Goal: Task Accomplishment & Management: Manage account settings

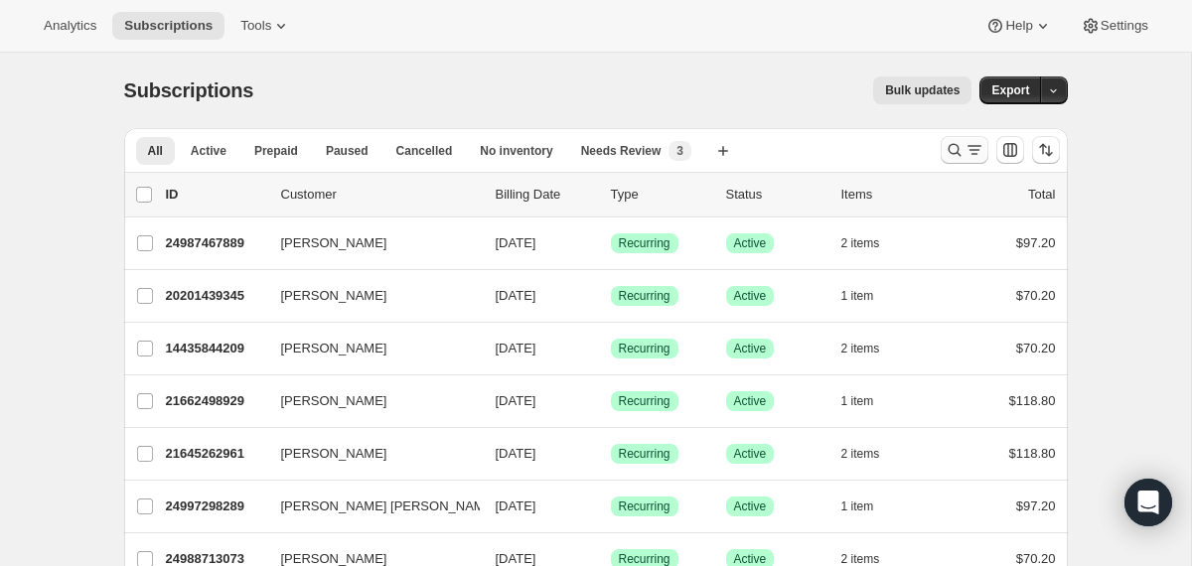
click at [953, 146] on icon "Search and filter results" at bounding box center [954, 150] width 20 height 20
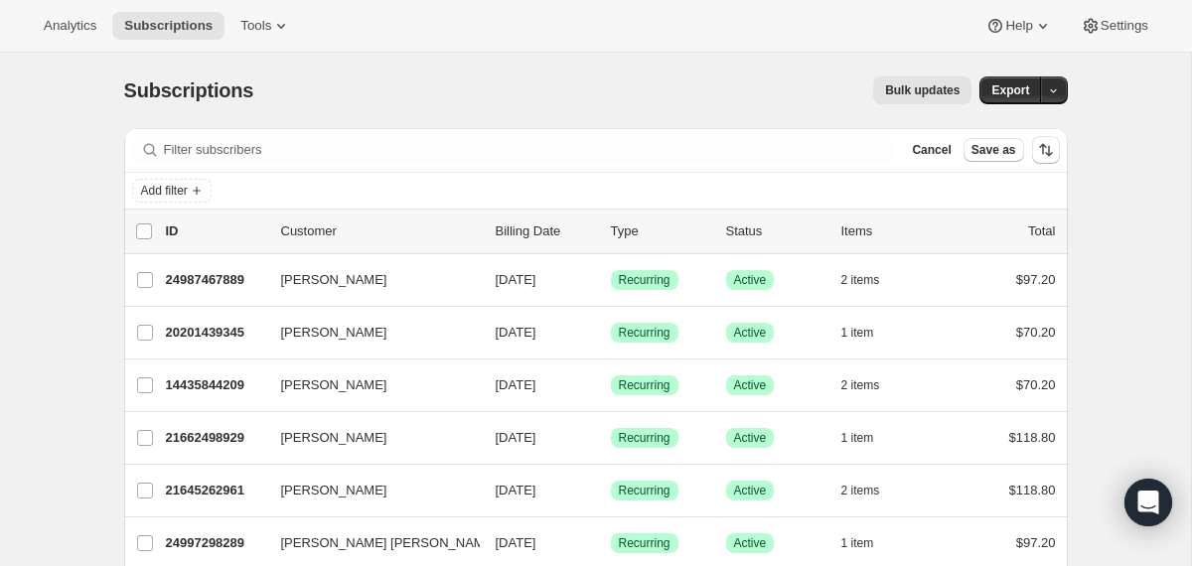
click at [608, 132] on div "Filter subscribers Cancel Save as" at bounding box center [595, 150] width 943 height 44
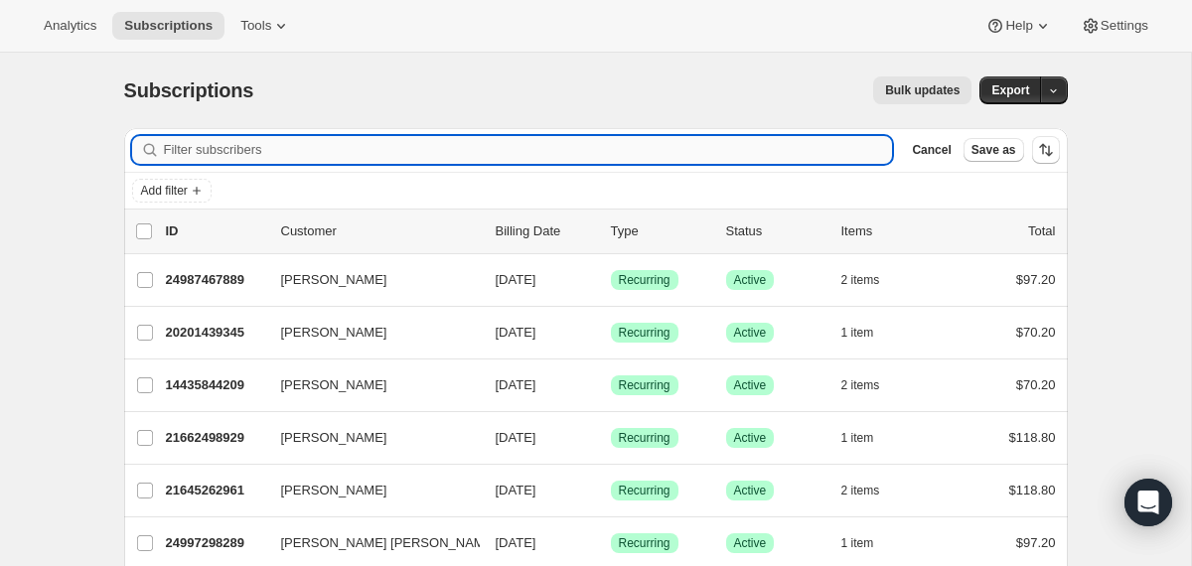
click at [610, 146] on input "Filter subscribers" at bounding box center [528, 150] width 729 height 28
paste input "[EMAIL_ADDRESS][DOMAIN_NAME]"
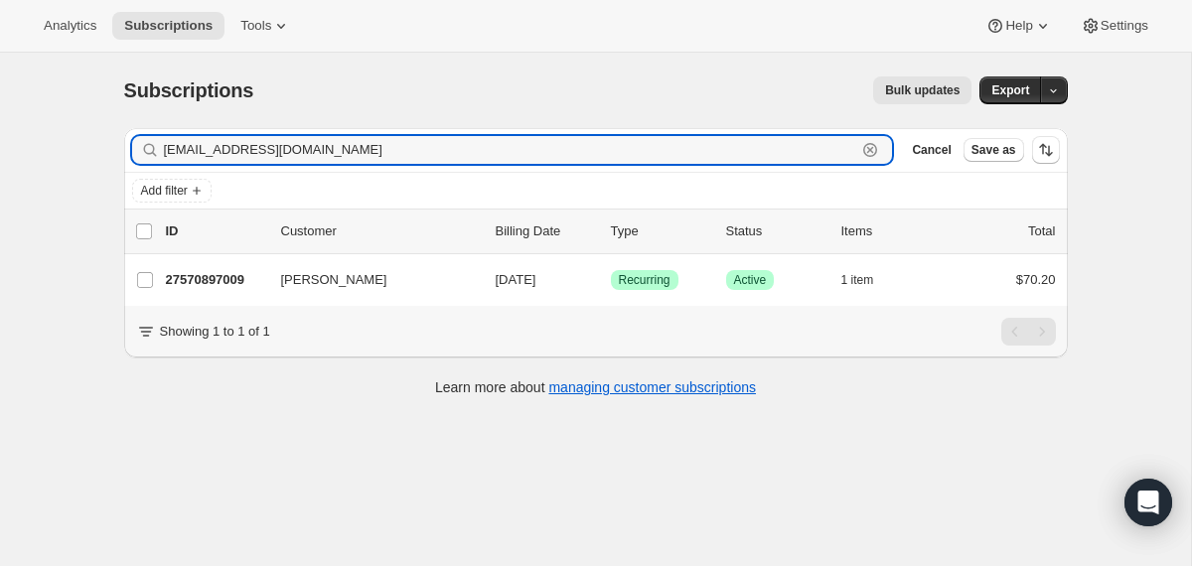
type input "[EMAIL_ADDRESS][DOMAIN_NAME]"
click at [415, 151] on input "[EMAIL_ADDRESS][DOMAIN_NAME]" at bounding box center [510, 150] width 693 height 28
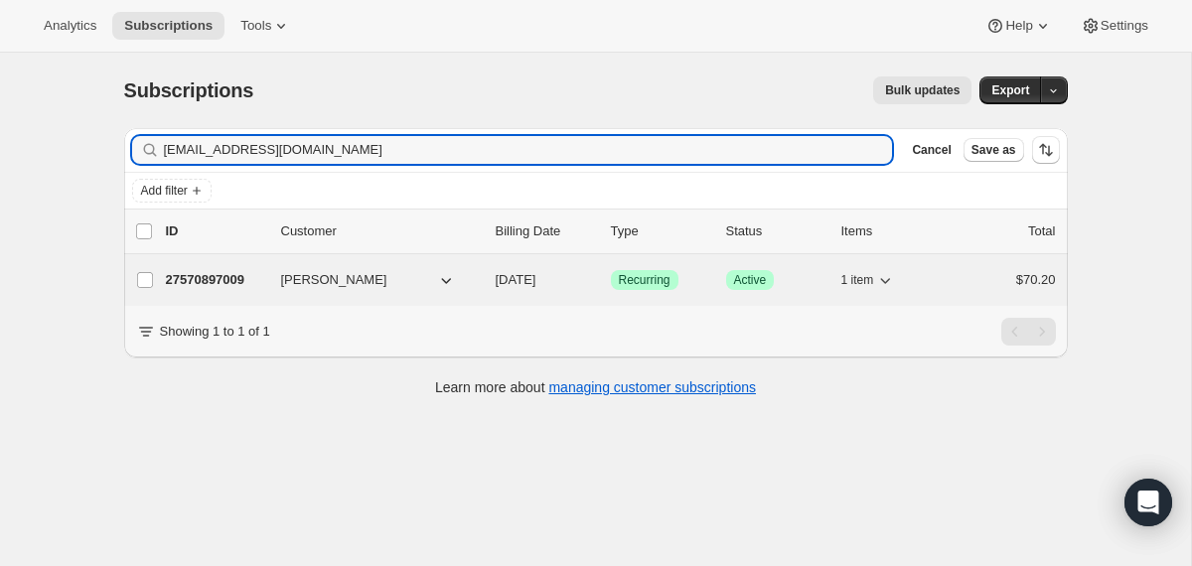
click at [496, 278] on span "[DATE]" at bounding box center [516, 279] width 41 height 15
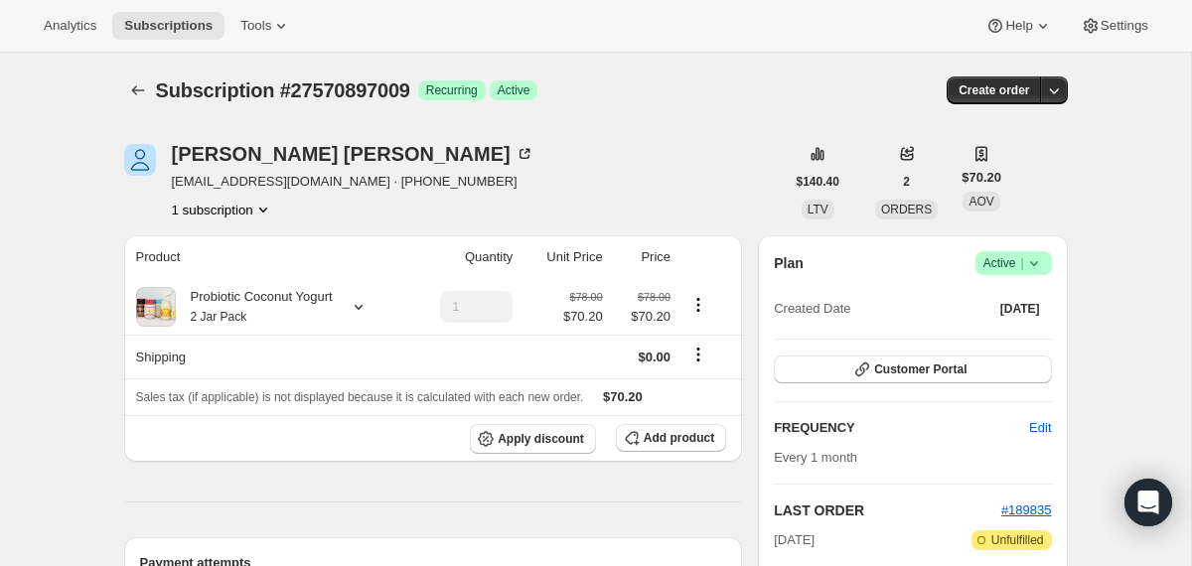
click at [1042, 252] on span "Success Active |" at bounding box center [1013, 263] width 76 height 24
click at [1018, 342] on span "Cancel subscription" at bounding box center [1005, 336] width 112 height 15
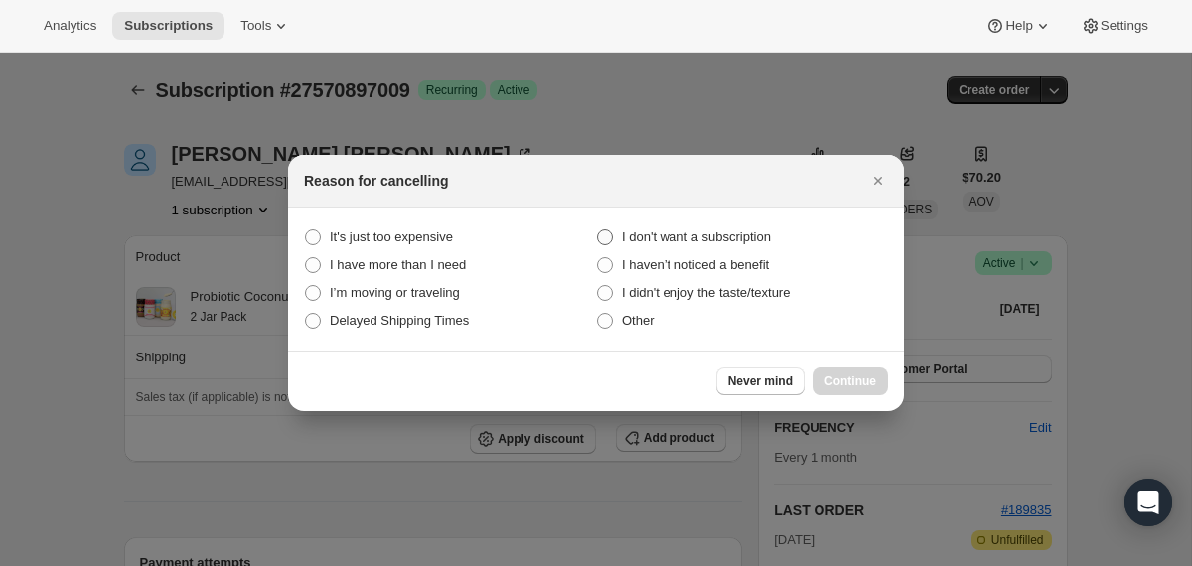
click at [756, 229] on span "I don't want a subscription" at bounding box center [696, 236] width 149 height 15
click at [598, 229] on subscription "I don't want a subscription" at bounding box center [597, 229] width 1 height 1
radio subscription "true"
click at [846, 382] on span "Continue" at bounding box center [850, 381] width 52 height 16
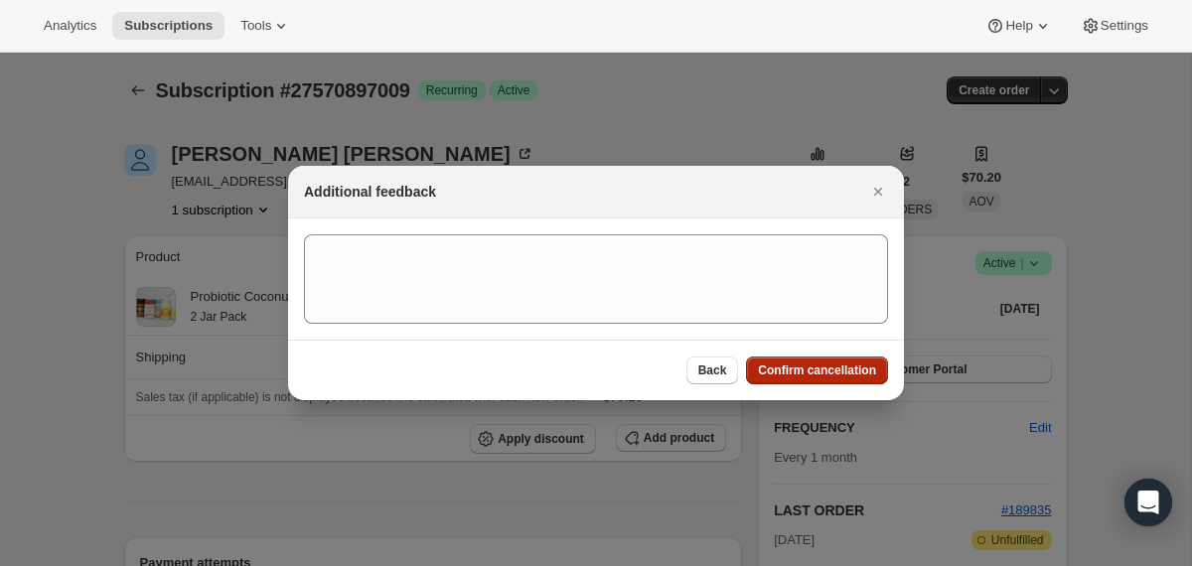
click at [840, 374] on span "Confirm cancellation" at bounding box center [817, 370] width 118 height 16
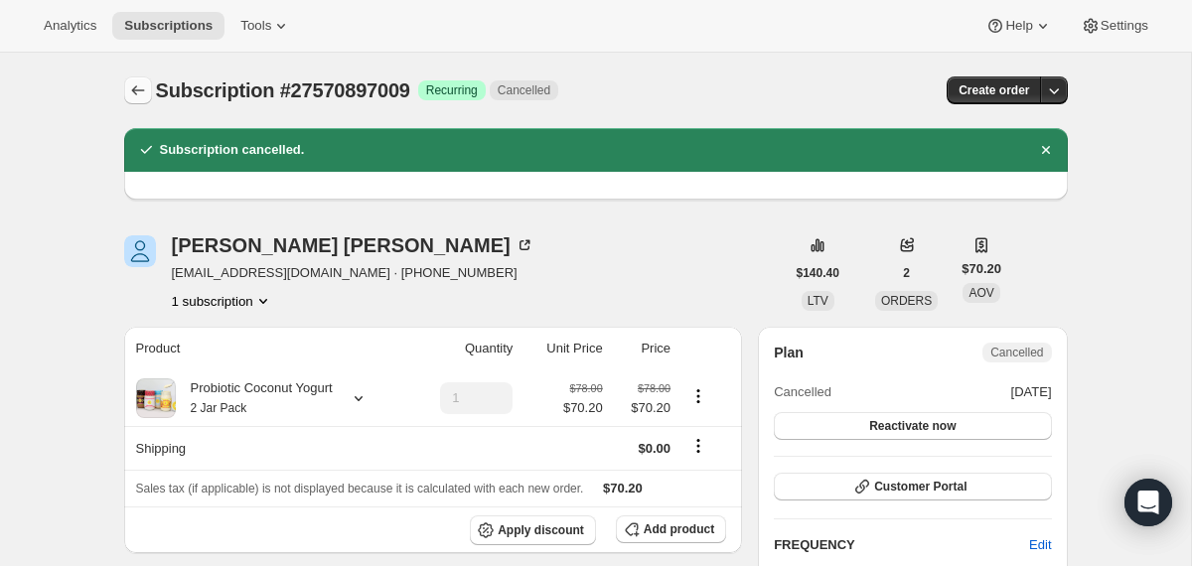
click at [133, 93] on icon "Subscriptions" at bounding box center [138, 90] width 20 height 20
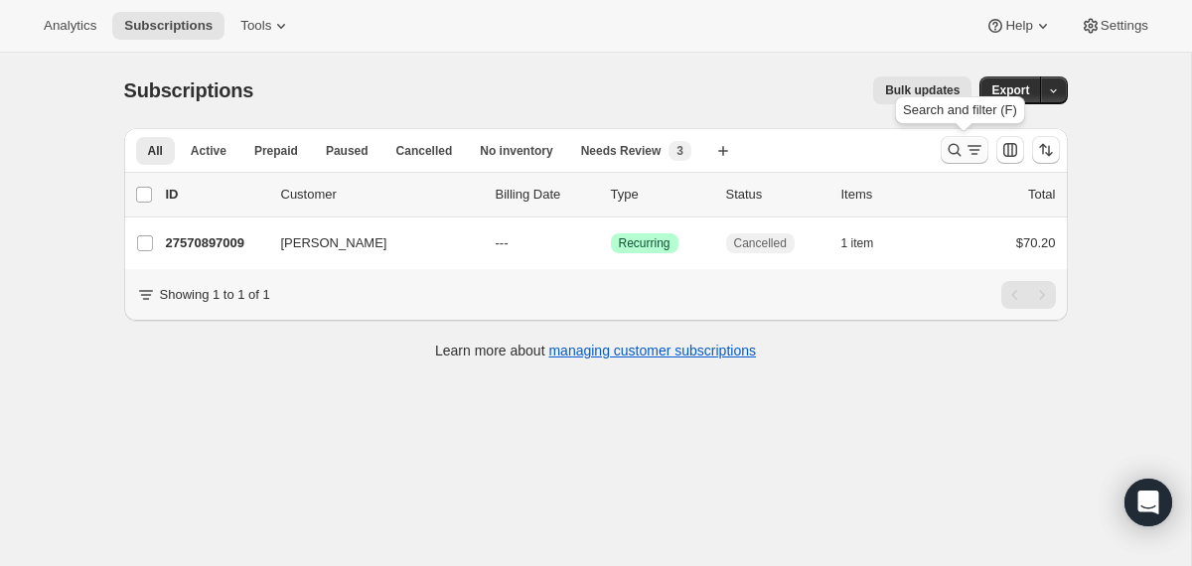
click at [950, 161] on button "Search and filter results" at bounding box center [964, 150] width 48 height 28
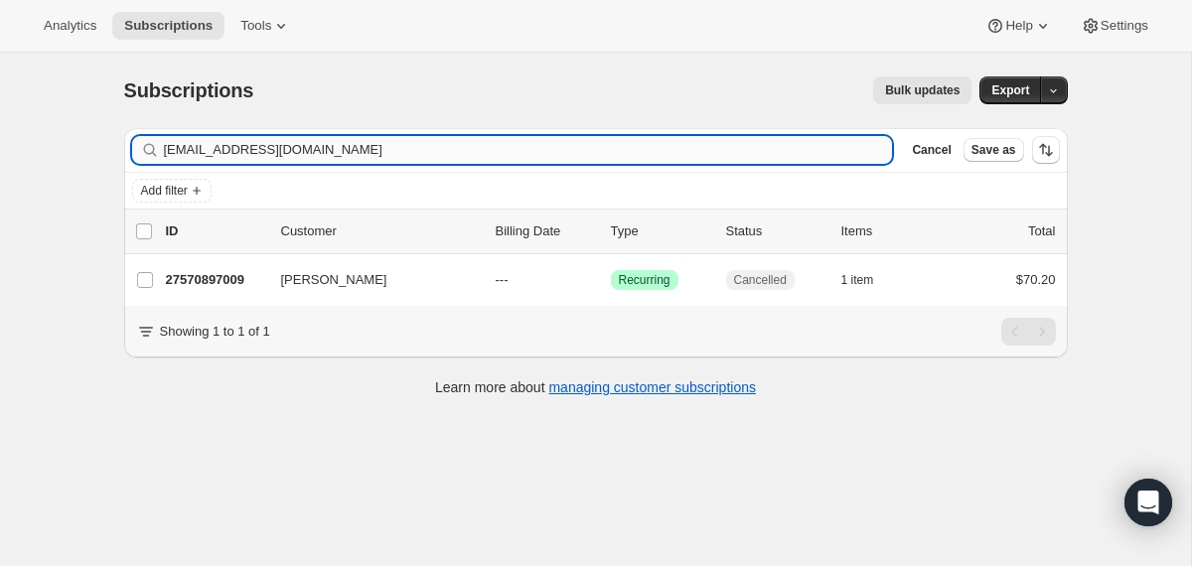
click at [698, 153] on input "[EMAIL_ADDRESS][DOMAIN_NAME]" at bounding box center [528, 150] width 729 height 28
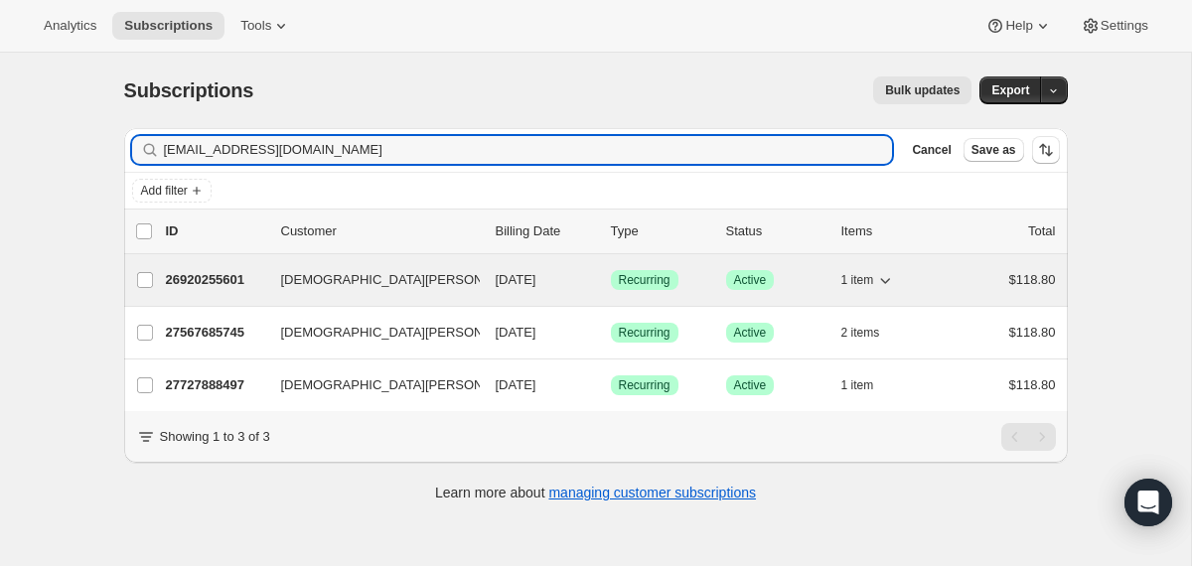
type input "[EMAIL_ADDRESS][DOMAIN_NAME]"
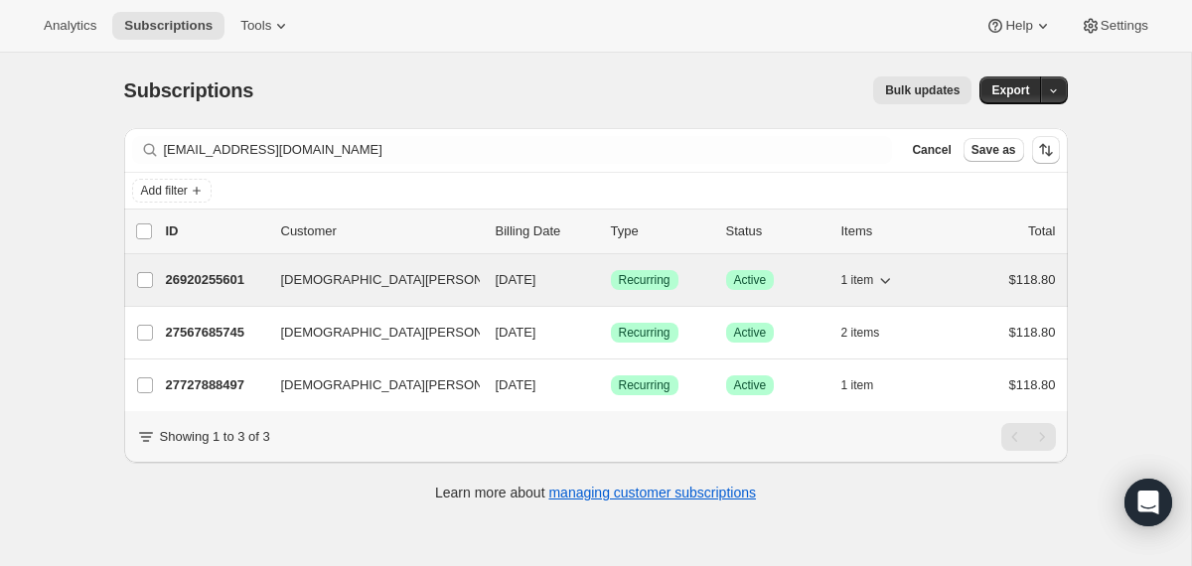
click at [488, 281] on div "26920255601 [PERSON_NAME] [DATE] Success Recurring Success Active 1 item $118.80" at bounding box center [611, 280] width 890 height 28
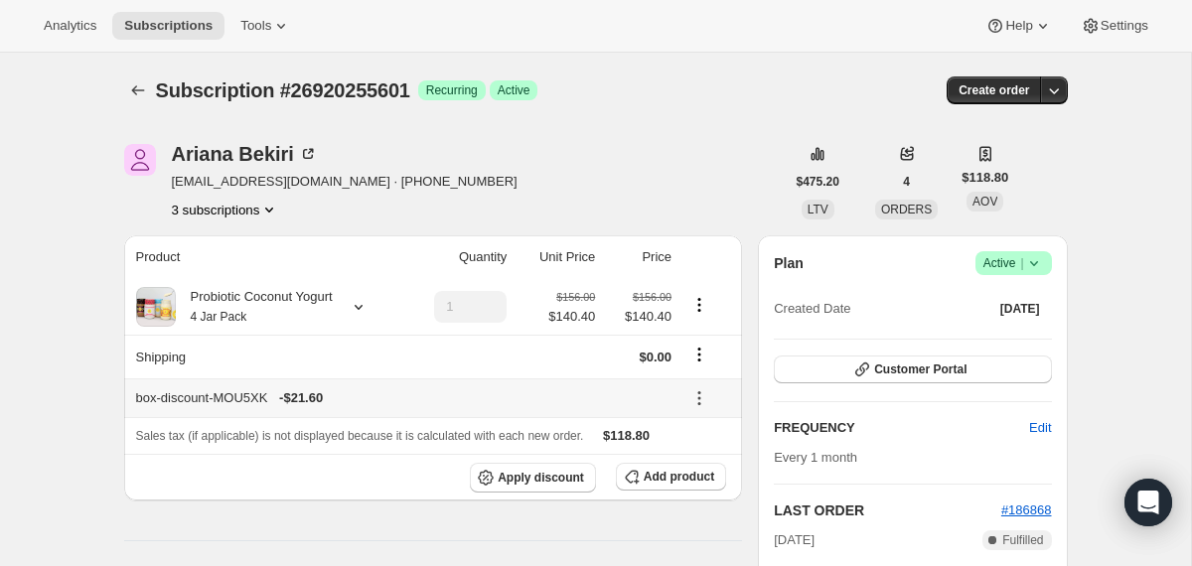
scroll to position [172, 0]
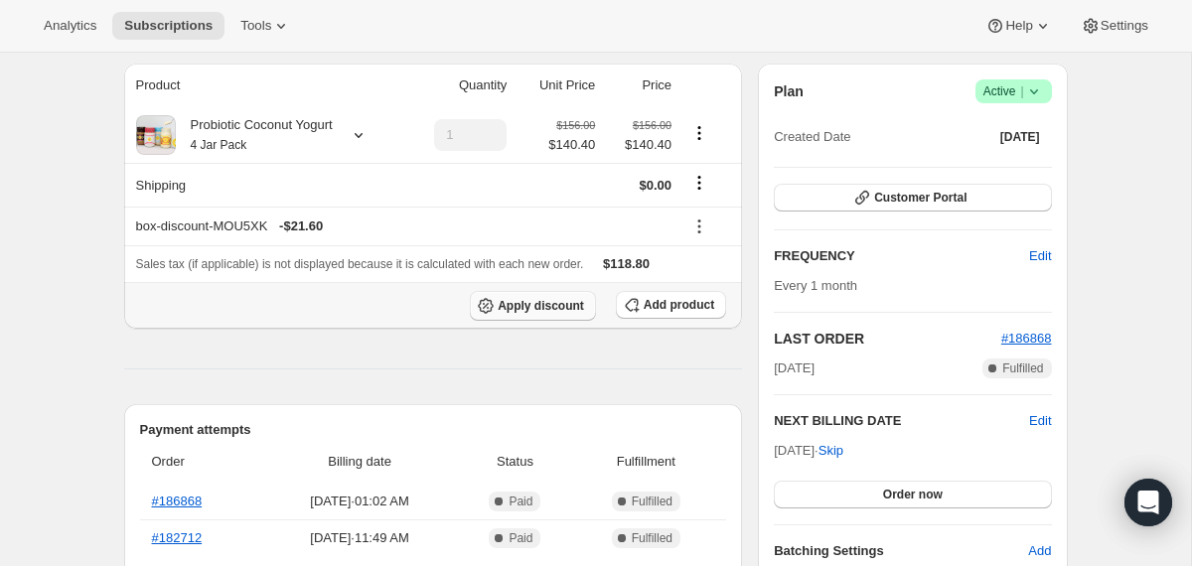
click at [563, 307] on span "Apply discount" at bounding box center [541, 306] width 86 height 16
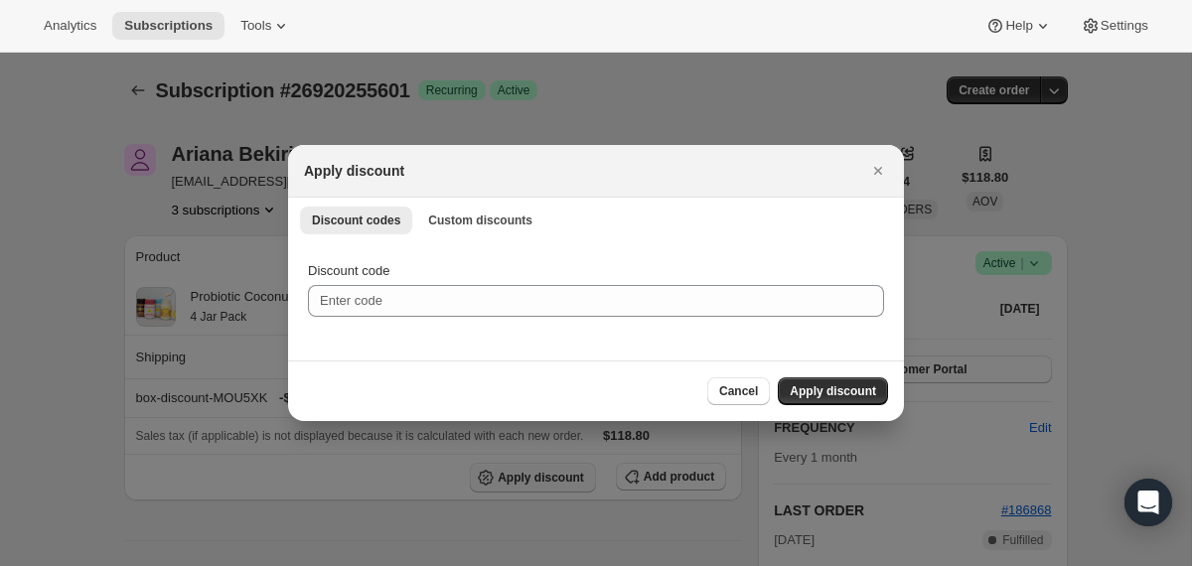
scroll to position [0, 0]
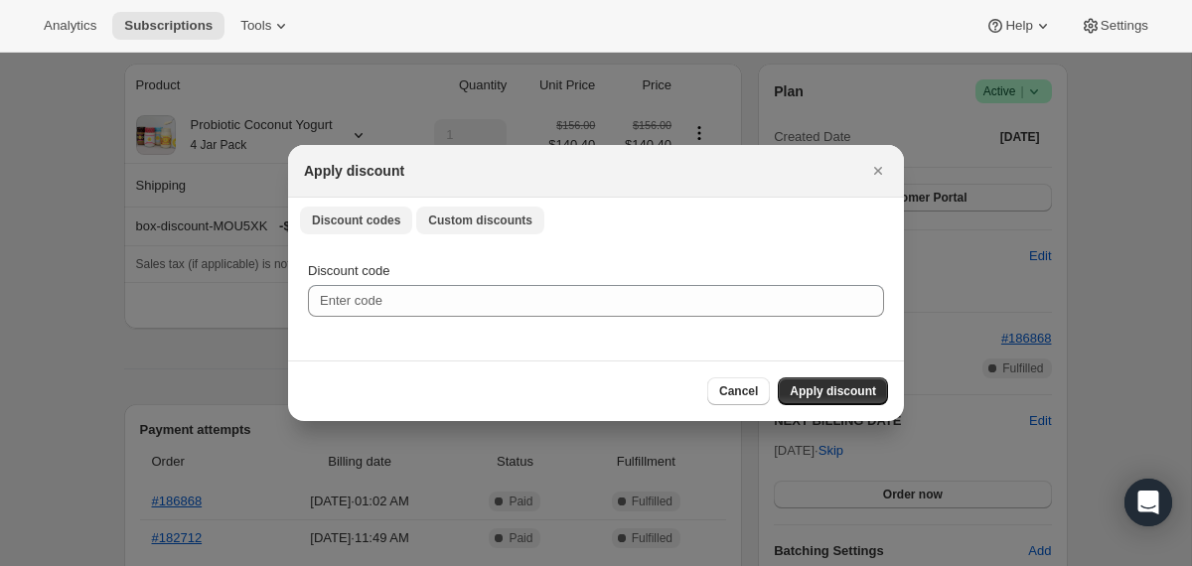
click at [511, 222] on span "Custom discounts" at bounding box center [480, 221] width 104 height 16
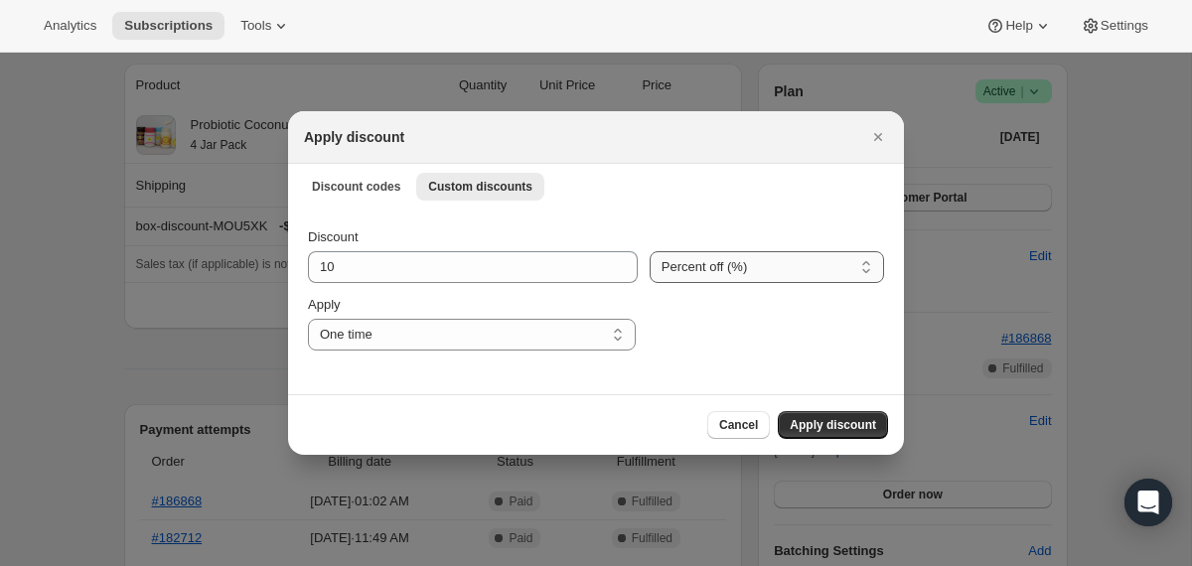
click at [677, 257] on select "Percent off (%) Amount off ($)" at bounding box center [766, 267] width 234 height 32
select select "fixed"
click at [649, 251] on select "Percent off (%) Amount off ($)" at bounding box center [766, 267] width 234 height 32
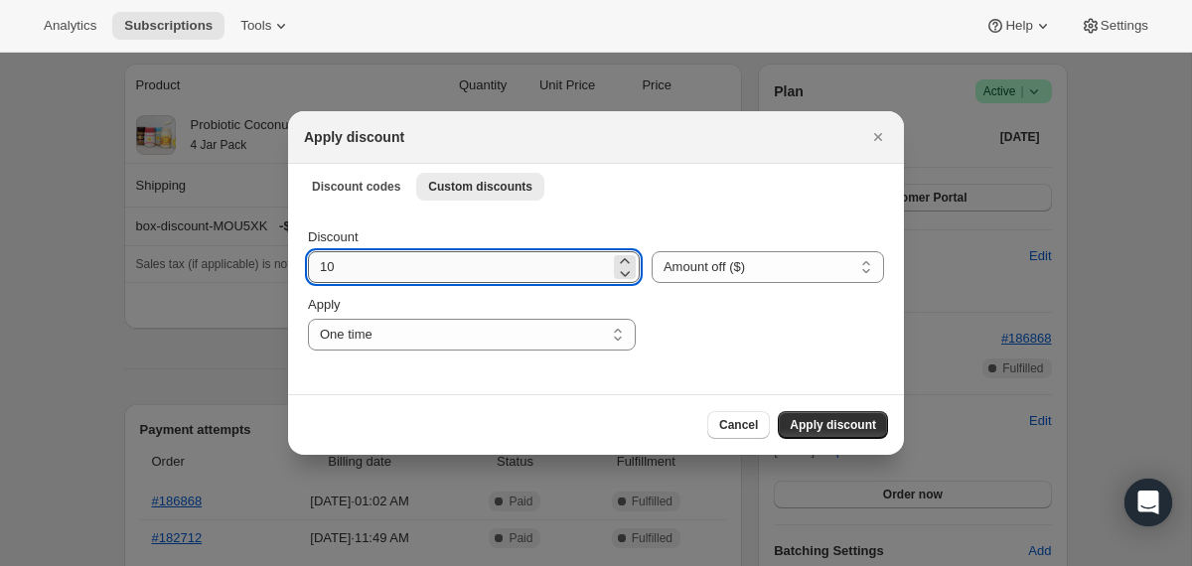
click at [550, 269] on input "10" at bounding box center [459, 267] width 302 height 32
type input "118.80"
click at [849, 431] on span "Apply discount" at bounding box center [833, 425] width 86 height 16
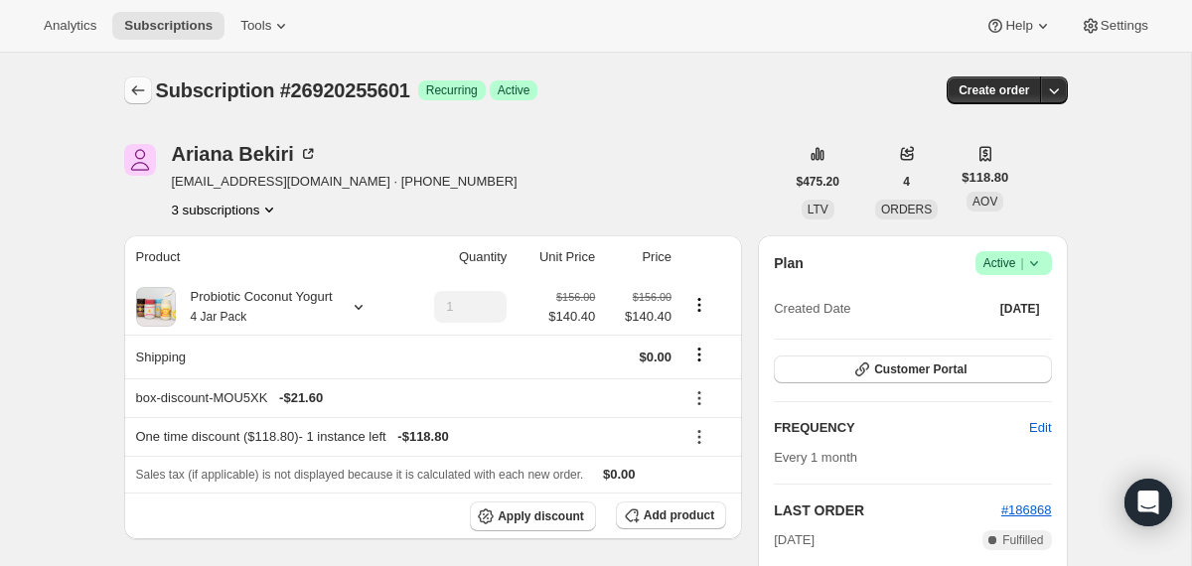
click at [139, 87] on icon "Subscriptions" at bounding box center [138, 90] width 20 height 20
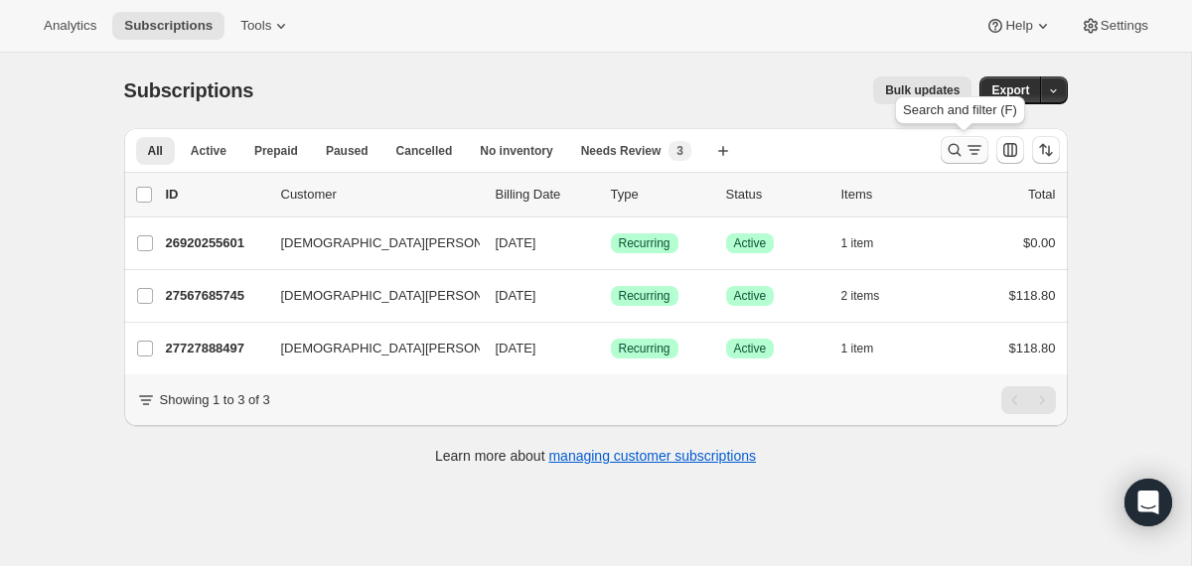
click at [950, 154] on icon "Search and filter results" at bounding box center [953, 150] width 13 height 13
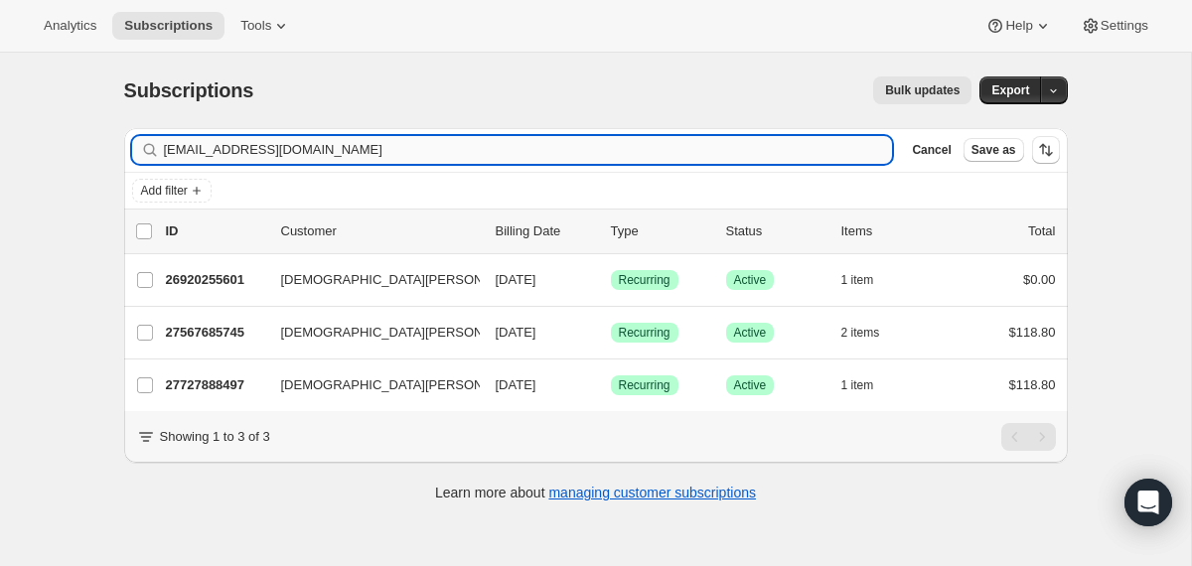
click at [681, 147] on input "[EMAIL_ADDRESS][DOMAIN_NAME]" at bounding box center [528, 150] width 729 height 28
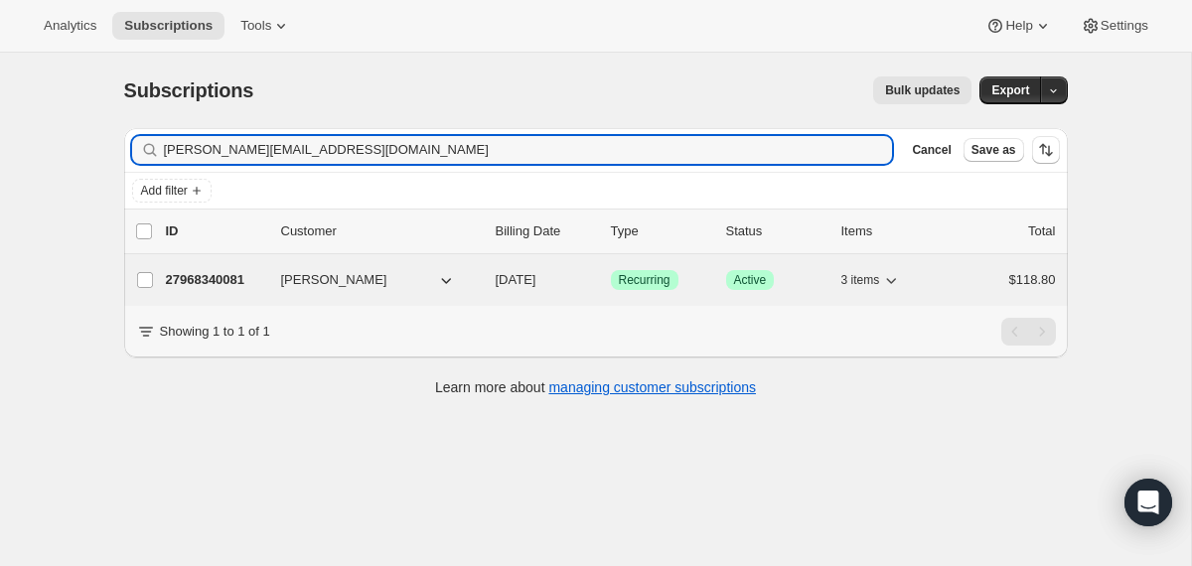
type input "[PERSON_NAME][EMAIL_ADDRESS][DOMAIN_NAME]"
click at [504, 289] on p "[DATE]" at bounding box center [545, 280] width 99 height 20
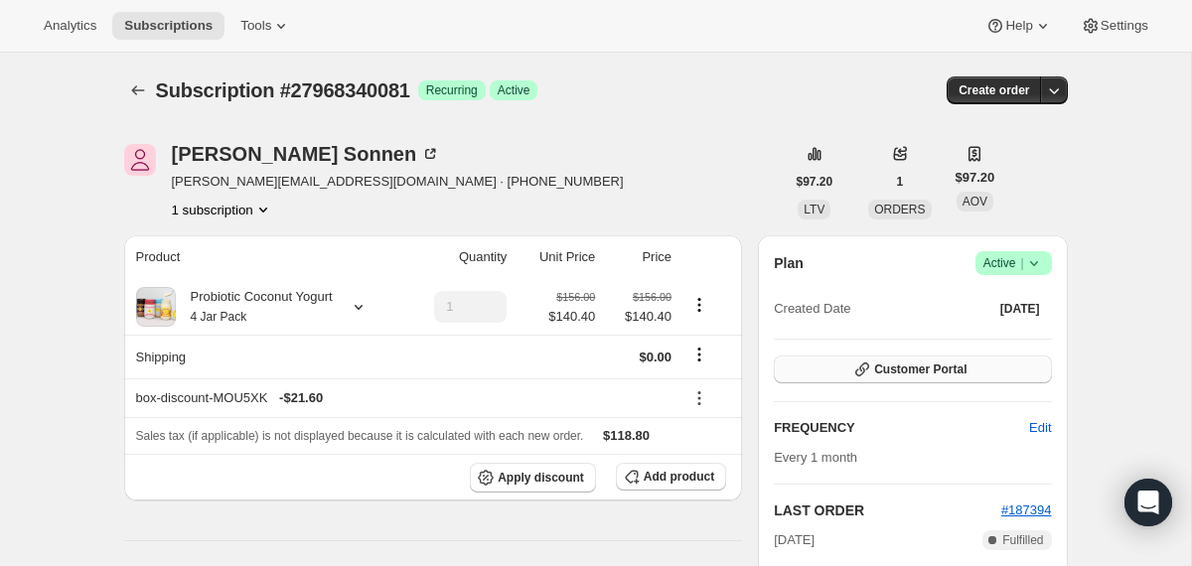
click at [1019, 356] on button "Customer Portal" at bounding box center [912, 370] width 277 height 28
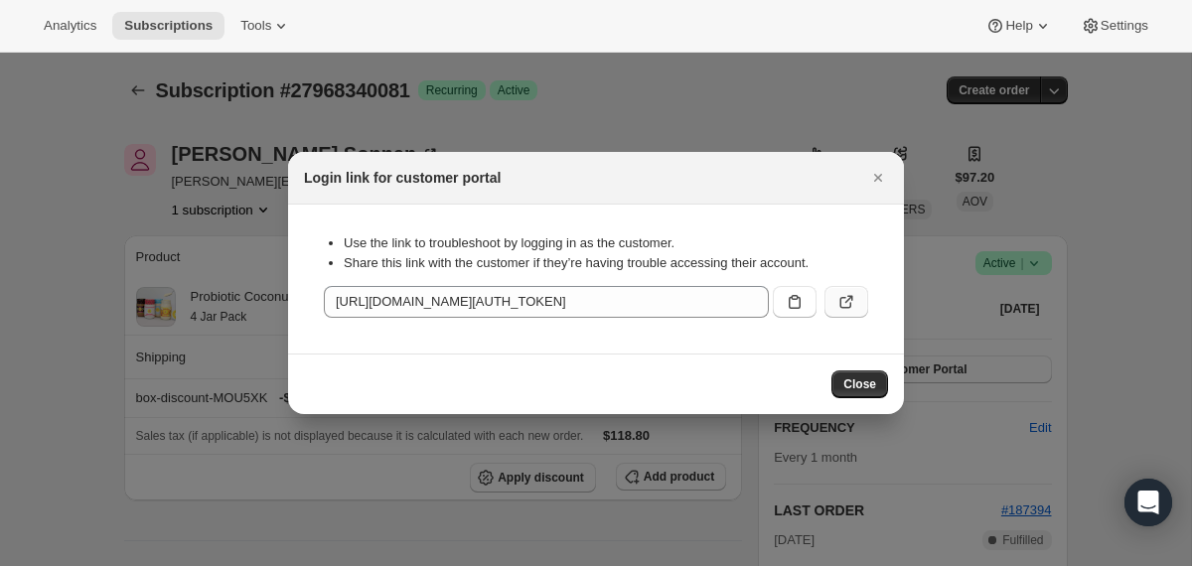
click at [854, 286] on button ":rt1:" at bounding box center [846, 302] width 44 height 32
click at [91, 192] on div at bounding box center [596, 283] width 1192 height 566
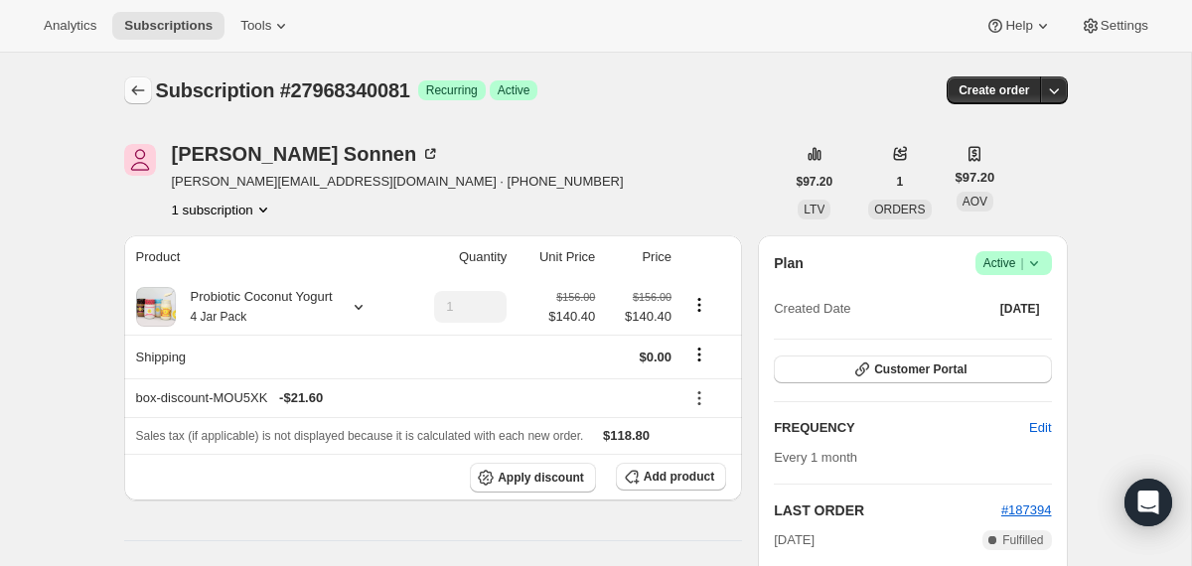
click at [137, 87] on icon "Subscriptions" at bounding box center [138, 90] width 20 height 20
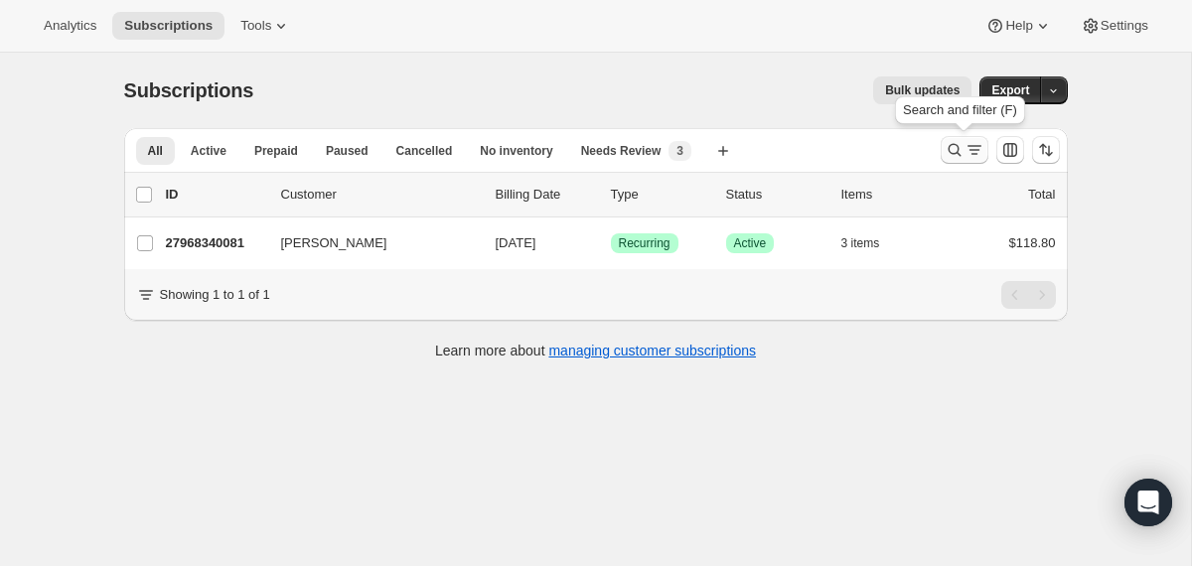
click at [964, 158] on icon "Search and filter results" at bounding box center [974, 150] width 20 height 20
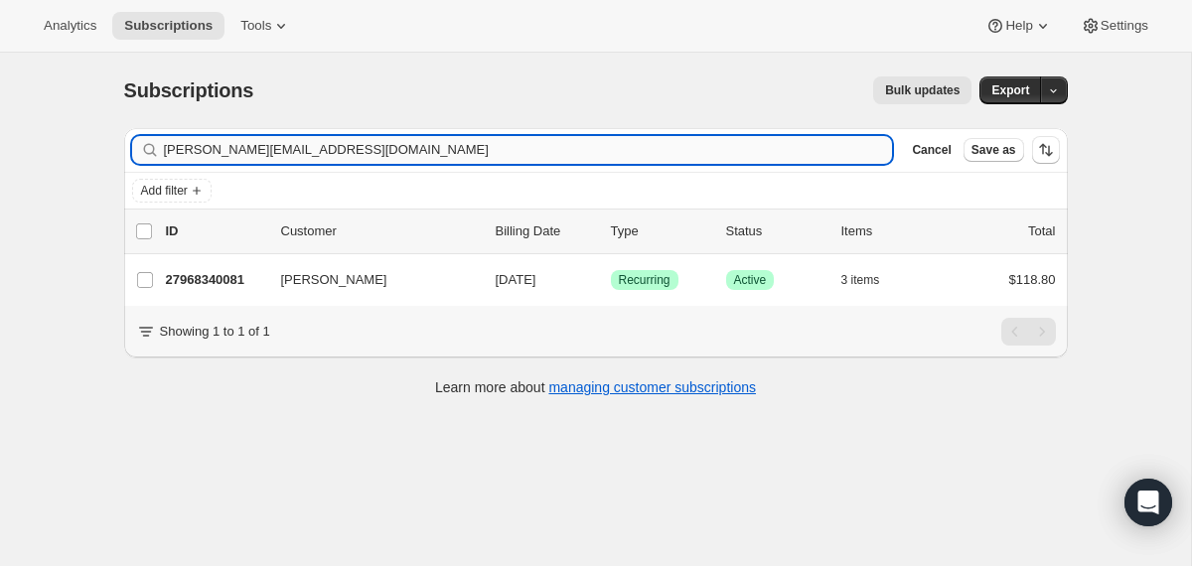
click at [725, 158] on input "[PERSON_NAME][EMAIL_ADDRESS][DOMAIN_NAME]" at bounding box center [528, 150] width 729 height 28
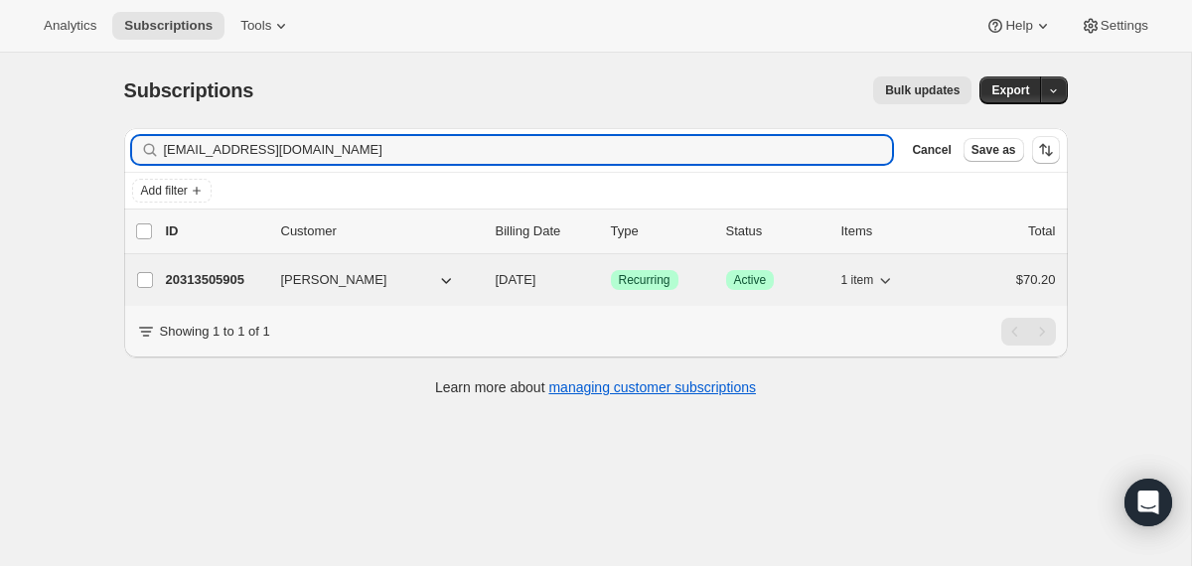
type input "[EMAIL_ADDRESS][DOMAIN_NAME]"
click at [476, 277] on div "[PERSON_NAME]" at bounding box center [380, 280] width 199 height 20
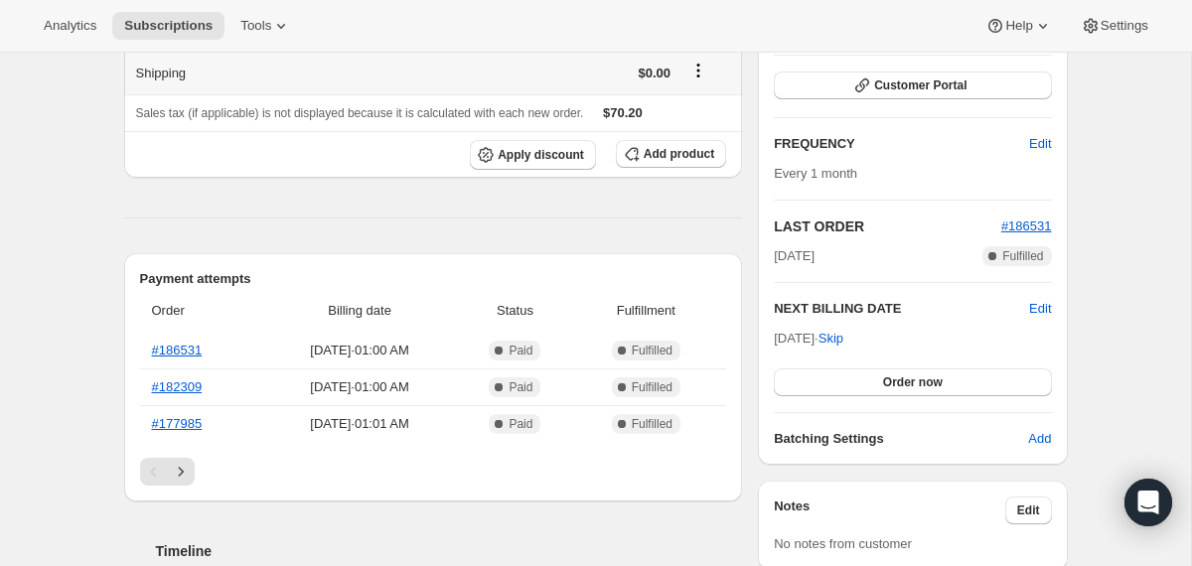
scroll to position [285, 0]
click at [1045, 305] on span "Edit" at bounding box center [1040, 308] width 22 height 20
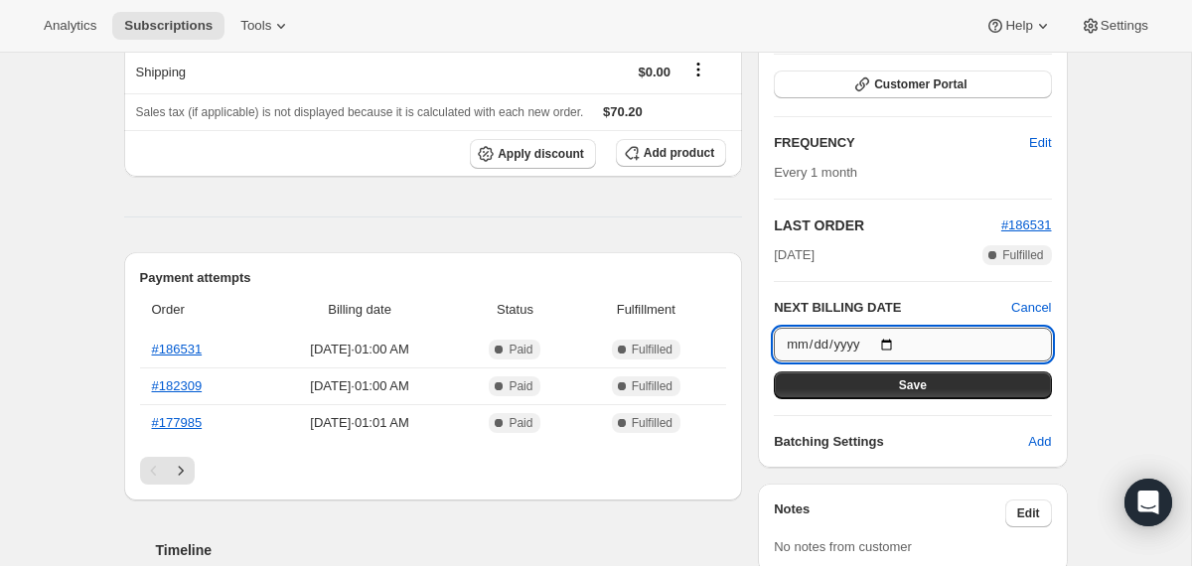
click at [888, 342] on input "[DATE]" at bounding box center [912, 345] width 277 height 34
type input "[DATE]"
click at [819, 389] on button "Save" at bounding box center [912, 385] width 277 height 28
